Goal: Task Accomplishment & Management: Use online tool/utility

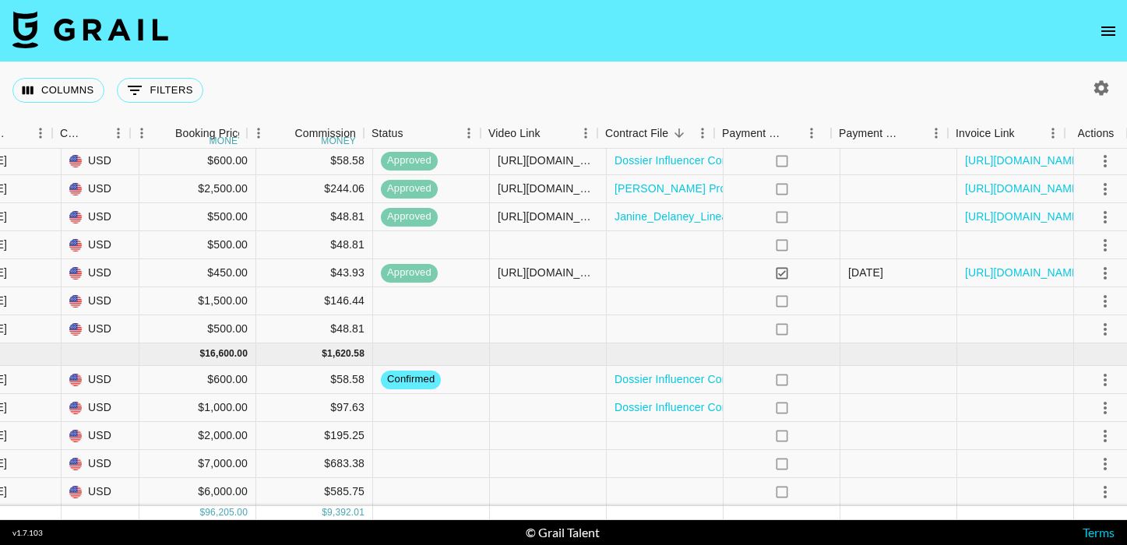
scroll to position [849, 1127]
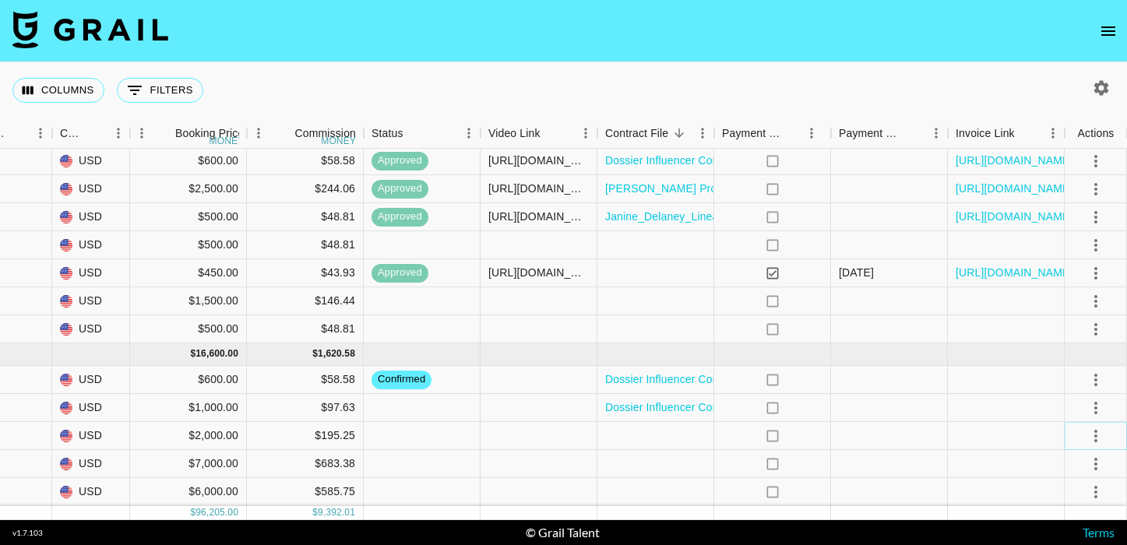
click at [1094, 434] on icon "select merge strategy" at bounding box center [1095, 436] width 3 height 12
click at [1074, 329] on li "Decline" at bounding box center [1075, 318] width 101 height 28
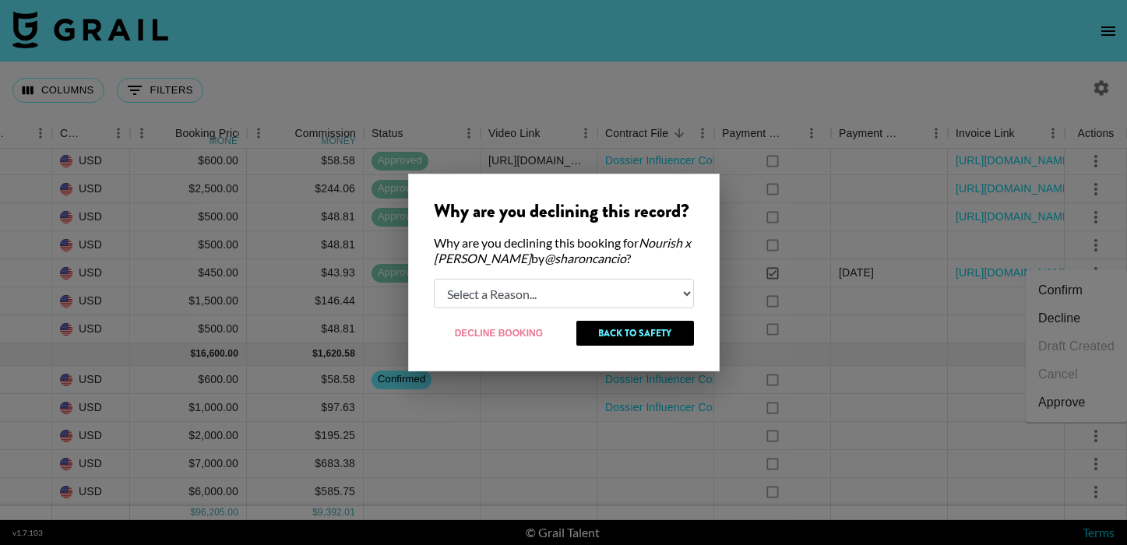
click at [641, 308] on div "Why are you declining this record? Why are you declining this booking for Nouri…" at bounding box center [563, 273] width 311 height 198
click at [624, 294] on select "Select a Reason... Relogging this deal due to a data issue The [PERSON_NAME] ca…" at bounding box center [564, 294] width 260 height 30
select select "booker_cancel"
click at [434, 279] on select "Select a Reason... Relogging this deal due to a data issue The [PERSON_NAME] ca…" at bounding box center [564, 294] width 260 height 30
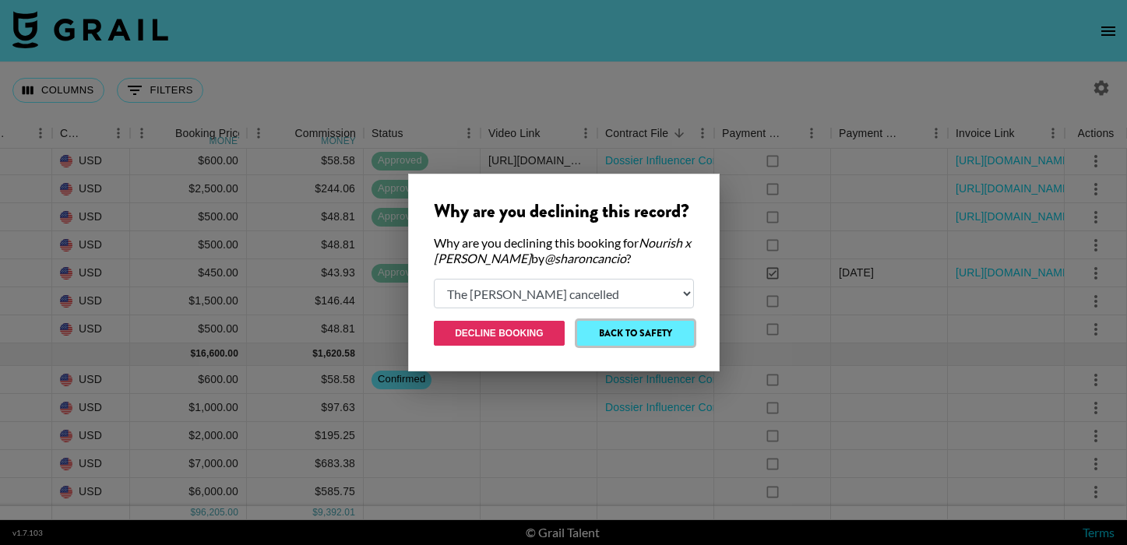
drag, startPoint x: 634, startPoint y: 332, endPoint x: 510, endPoint y: 326, distance: 124.0
click at [510, 326] on div "Decline Booking Back to Safety" at bounding box center [564, 333] width 260 height 25
click at [510, 326] on button "Decline Booking" at bounding box center [500, 333] width 132 height 25
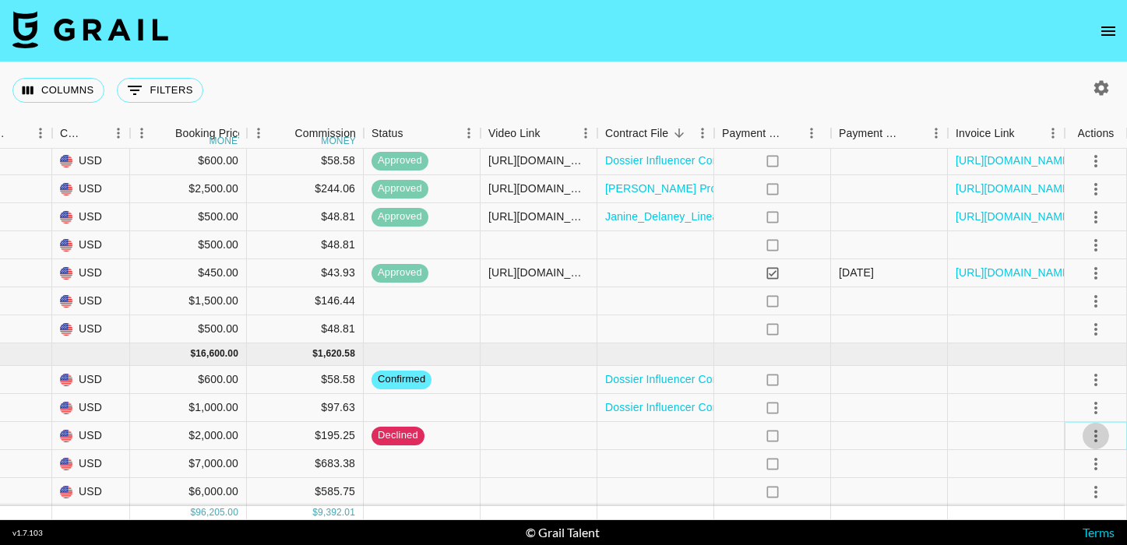
click at [1101, 430] on icon "select merge strategy" at bounding box center [1095, 436] width 19 height 19
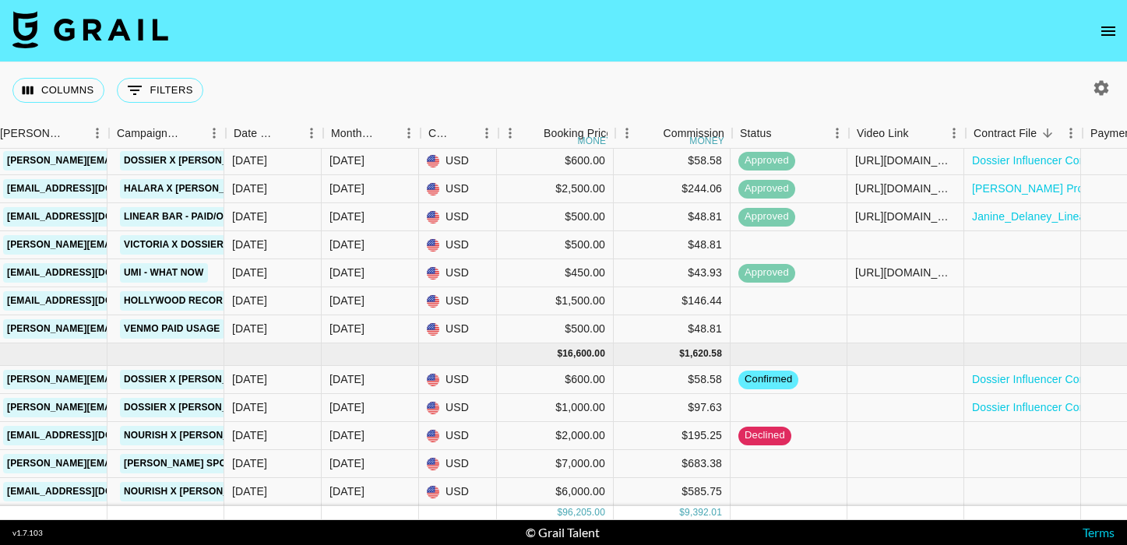
scroll to position [849, 759]
click at [376, 438] on div "[DATE]" at bounding box center [371, 436] width 97 height 28
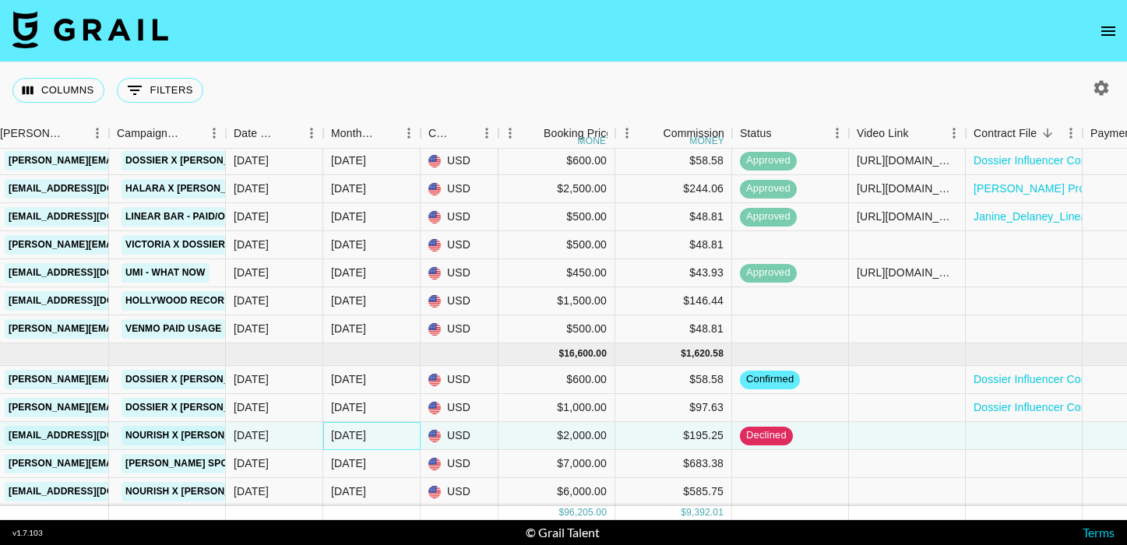
click at [376, 438] on div "[DATE]" at bounding box center [371, 436] width 97 height 28
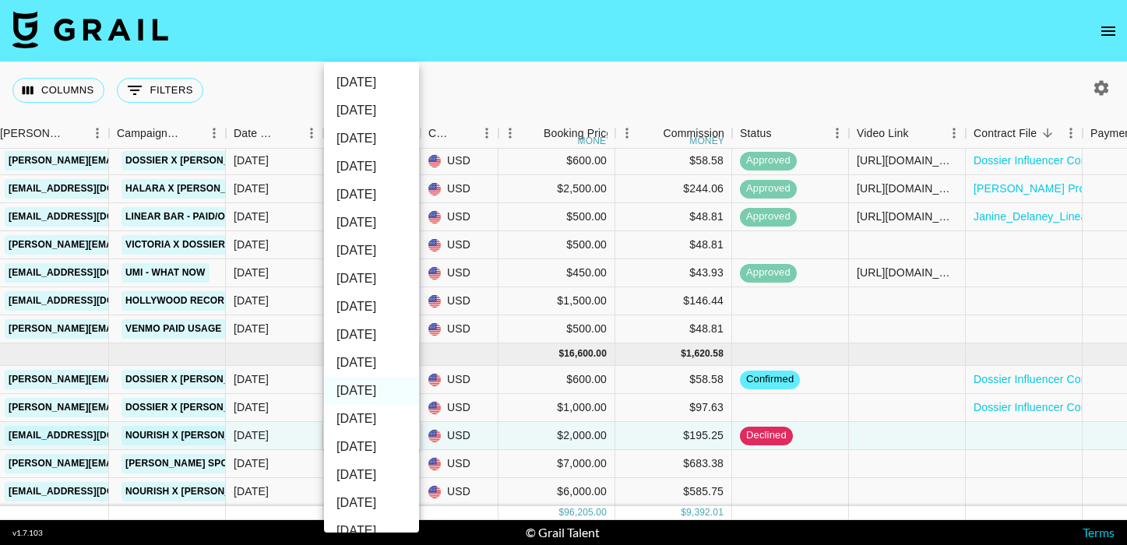
scroll to position [243, 0]
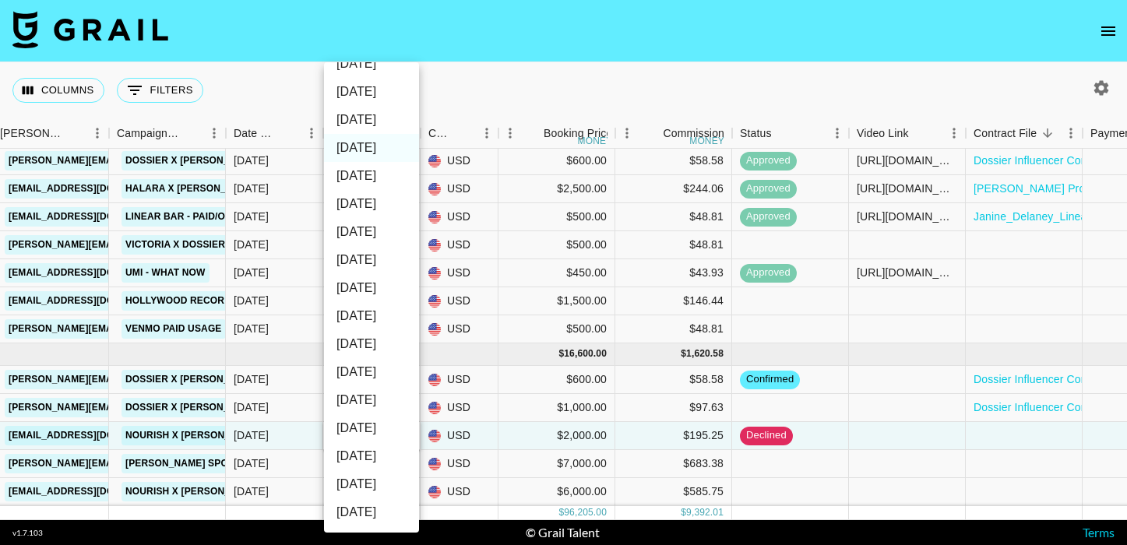
click at [389, 434] on li "[DATE]" at bounding box center [371, 428] width 95 height 28
type input "[DATE]"
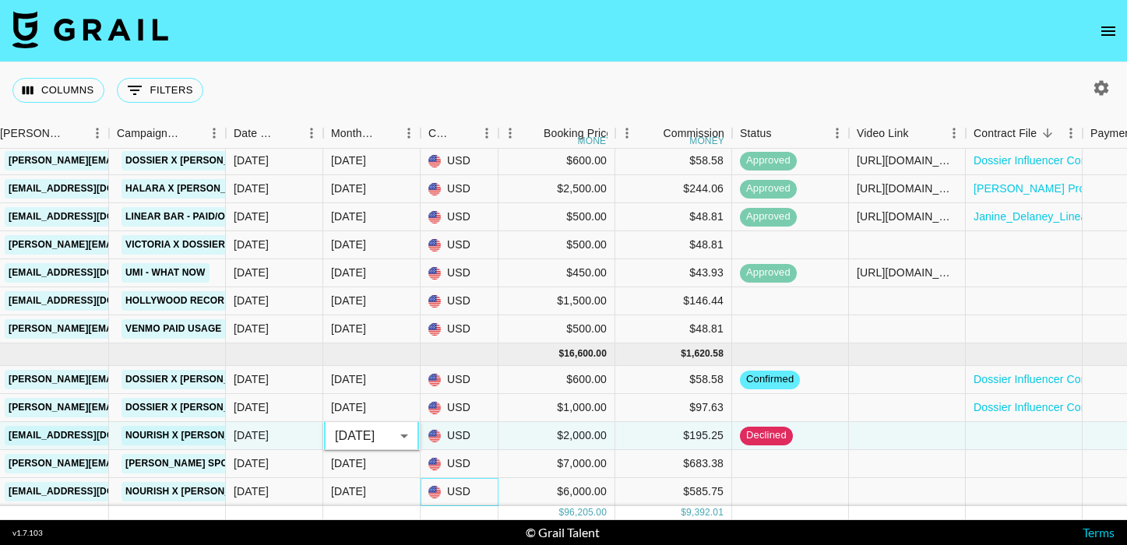
click at [424, 478] on div "USD" at bounding box center [459, 492] width 78 height 28
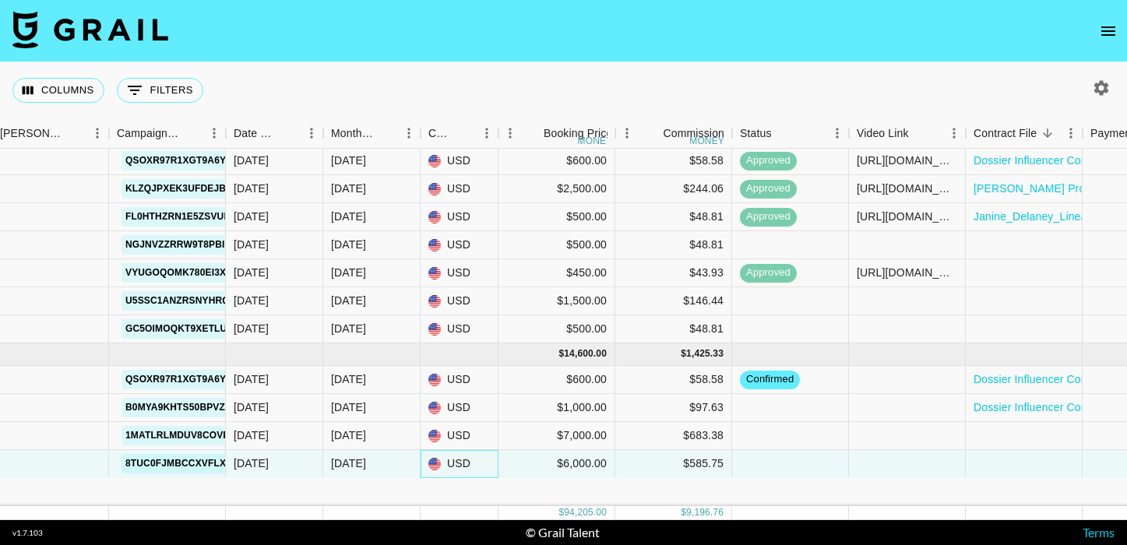
scroll to position [821, 759]
